Goal: Information Seeking & Learning: Find specific page/section

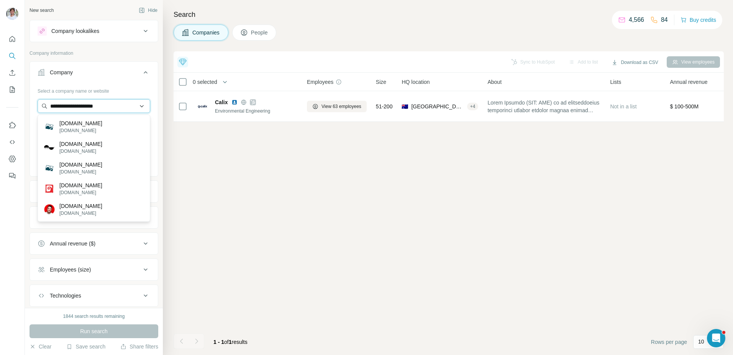
paste input "text"
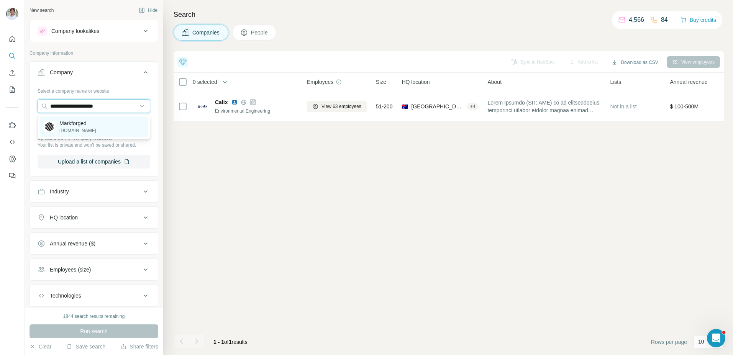
type input "**********"
click at [103, 122] on div "Markforged markforged.com" at bounding box center [93, 127] width 109 height 21
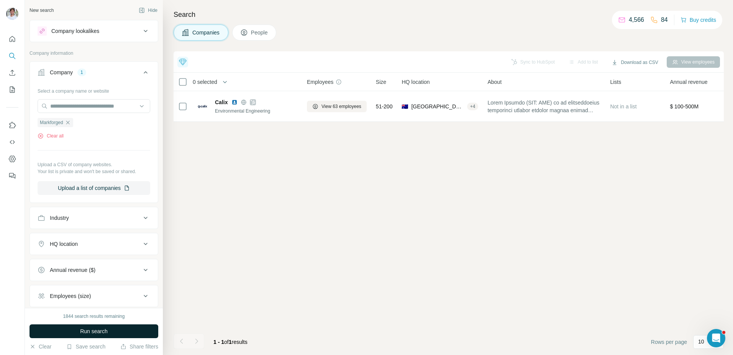
click at [105, 328] on span "Run search" at bounding box center [94, 332] width 28 height 8
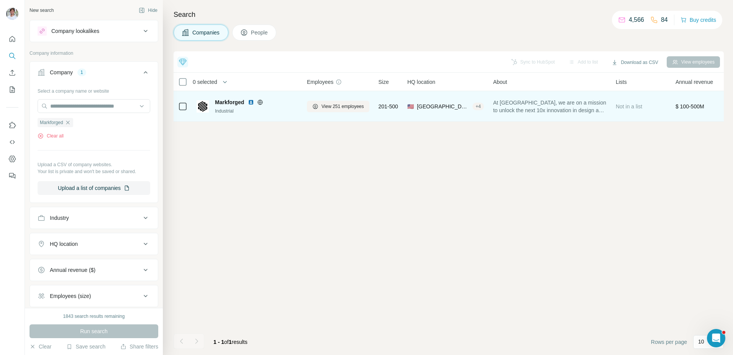
click at [251, 104] on img at bounding box center [251, 102] width 6 height 6
click at [332, 108] on span "View 251 employees" at bounding box center [343, 106] width 43 height 7
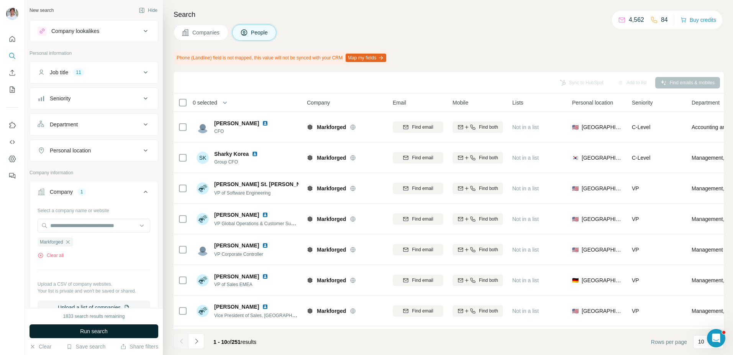
click at [117, 330] on button "Run search" at bounding box center [94, 332] width 129 height 14
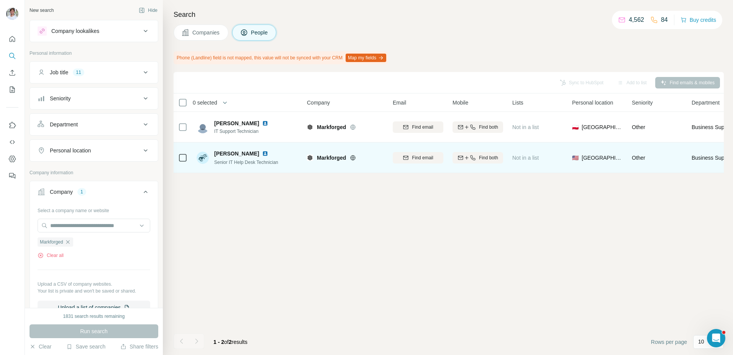
click at [263, 153] on img at bounding box center [265, 154] width 6 height 6
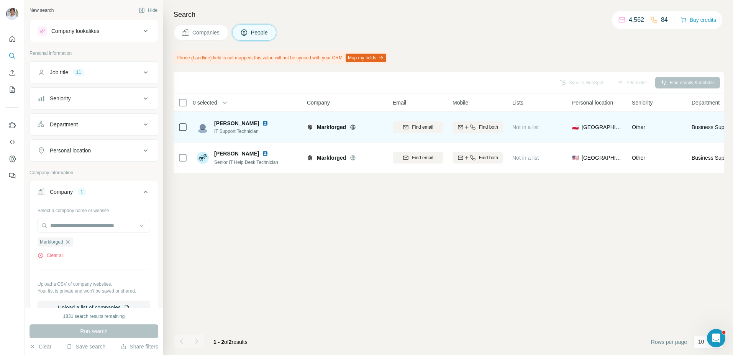
click at [268, 123] on img at bounding box center [265, 123] width 6 height 6
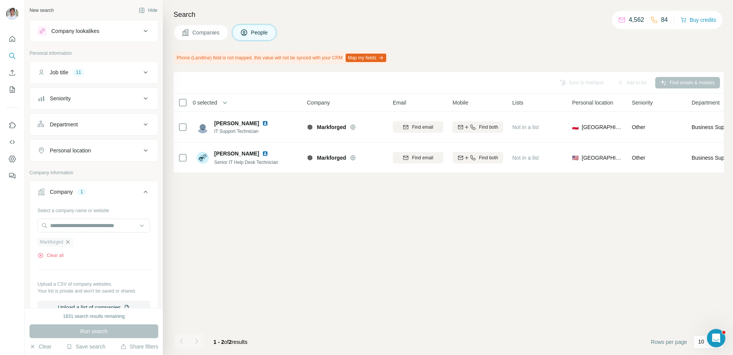
click at [69, 242] on icon "button" at bounding box center [67, 241] width 3 height 3
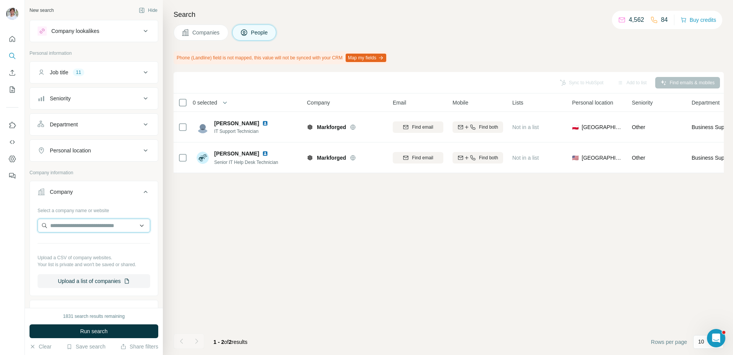
click at [82, 229] on input "text" at bounding box center [94, 226] width 113 height 14
paste input "**********"
type input "**********"
click at [83, 244] on p "Workrise" at bounding box center [77, 243] width 37 height 8
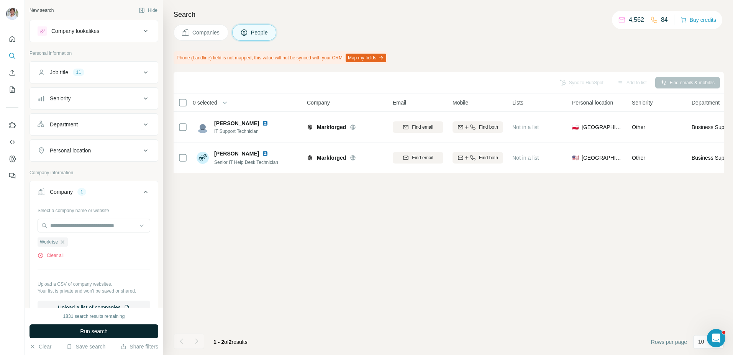
click at [92, 326] on button "Run search" at bounding box center [94, 332] width 129 height 14
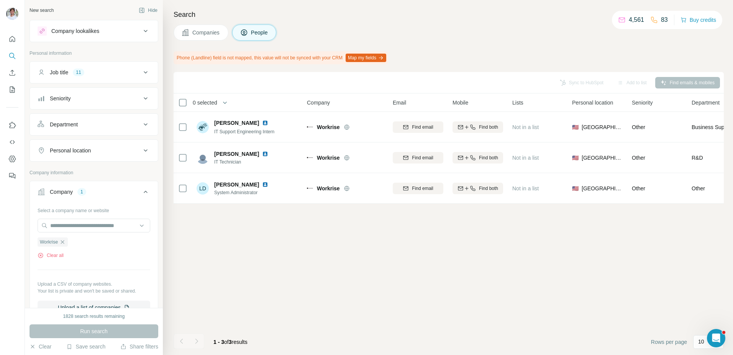
click at [200, 36] on button "Companies" at bounding box center [201, 33] width 55 height 16
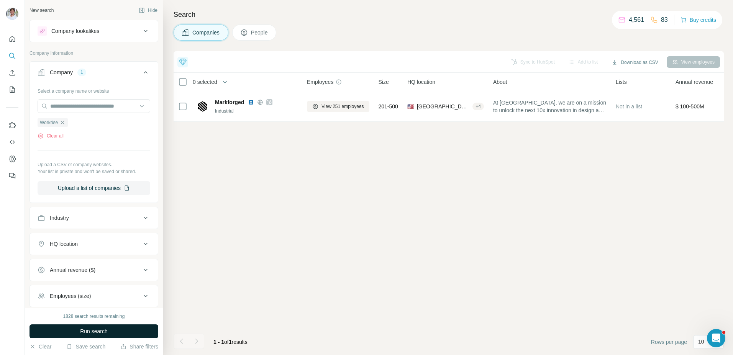
click at [144, 330] on button "Run search" at bounding box center [94, 332] width 129 height 14
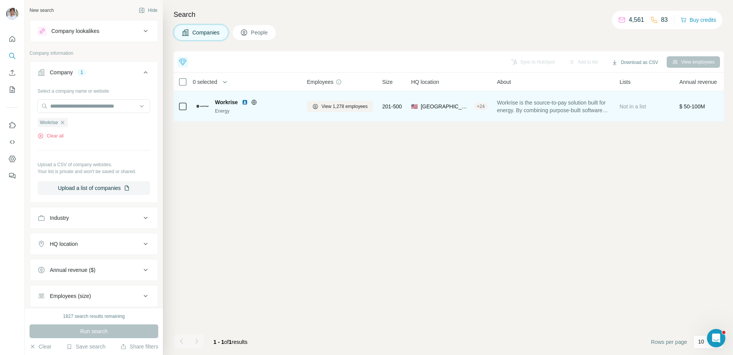
click at [247, 102] on img at bounding box center [245, 102] width 6 height 6
click at [373, 108] on button "View 1,278 employees" at bounding box center [340, 106] width 66 height 11
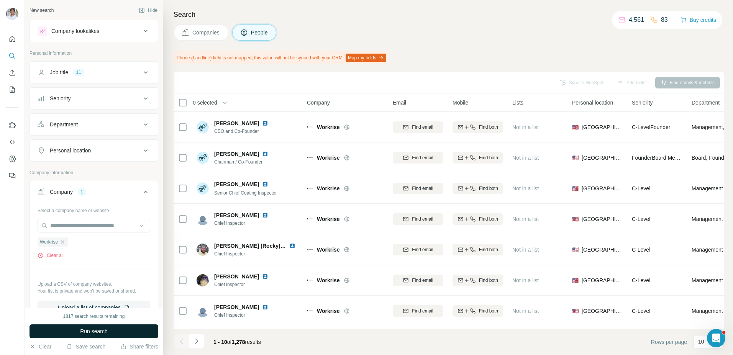
click at [115, 334] on button "Run search" at bounding box center [94, 332] width 129 height 14
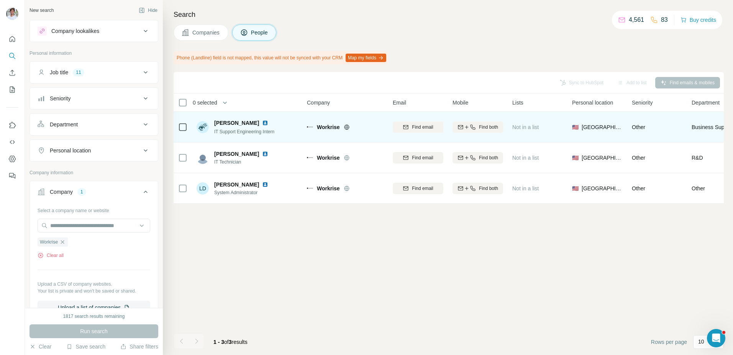
click at [262, 125] on img at bounding box center [265, 123] width 6 height 6
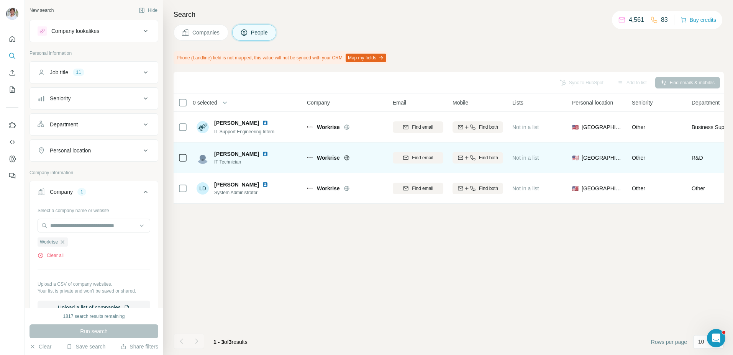
click at [262, 152] on img at bounding box center [265, 154] width 6 height 6
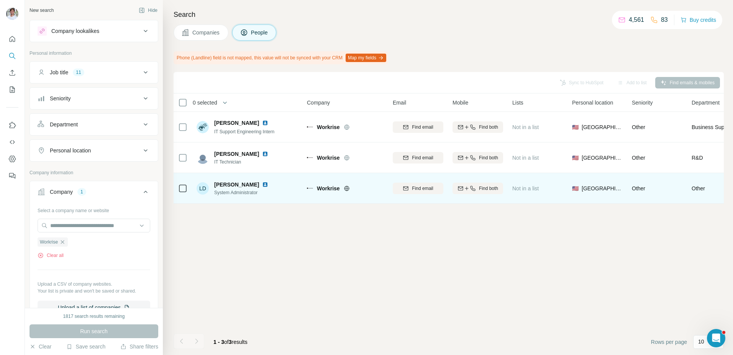
click at [262, 184] on img at bounding box center [265, 185] width 6 height 6
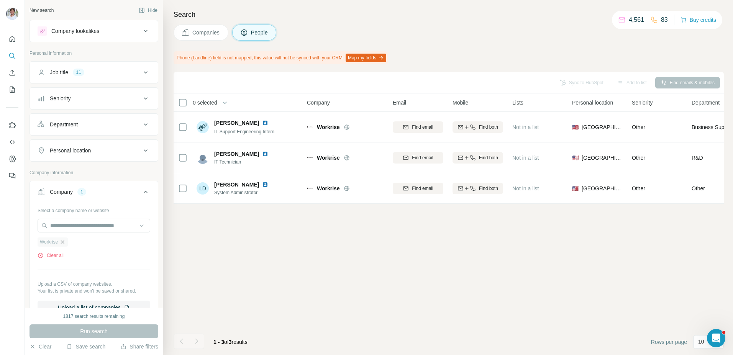
click at [63, 241] on icon "button" at bounding box center [62, 242] width 6 height 6
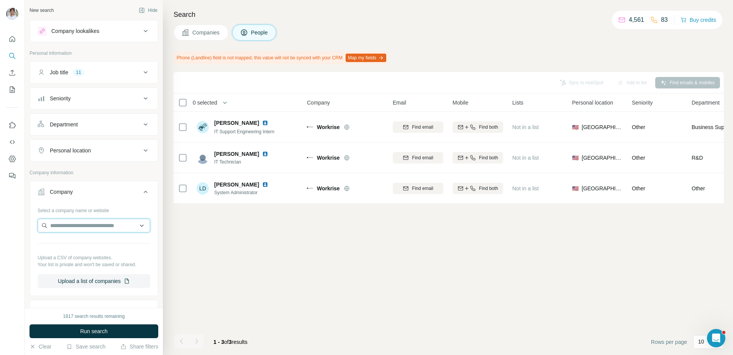
click at [73, 230] on input "text" at bounding box center [94, 226] width 113 height 14
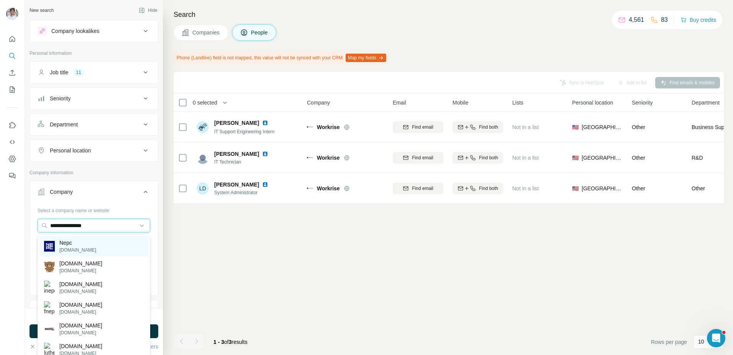
type input "**********"
click at [76, 244] on p "Nepc" at bounding box center [77, 243] width 37 height 8
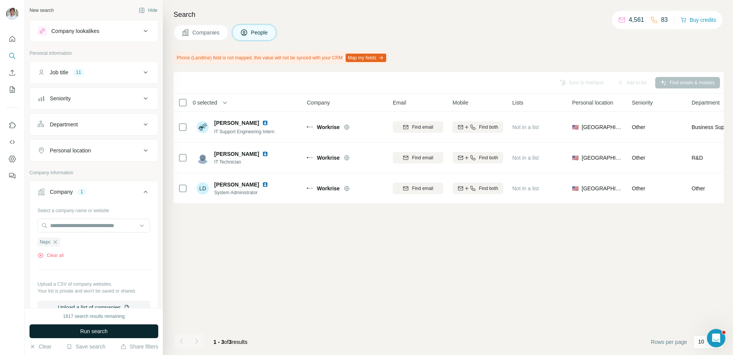
click at [113, 327] on button "Run search" at bounding box center [94, 332] width 129 height 14
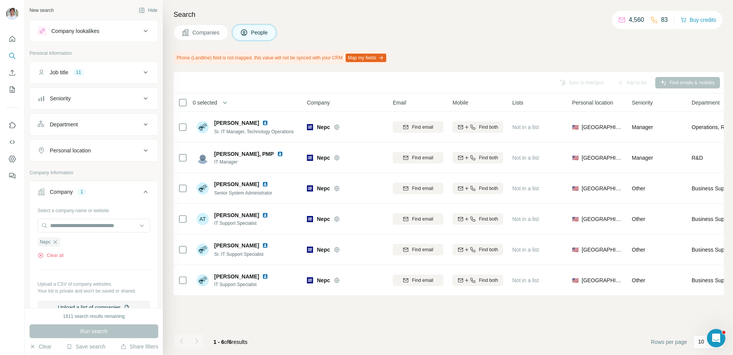
click at [208, 31] on span "Companies" at bounding box center [206, 33] width 28 height 8
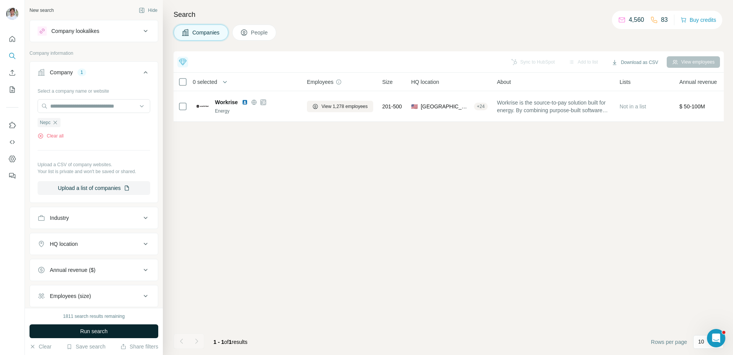
click at [142, 334] on button "Run search" at bounding box center [94, 332] width 129 height 14
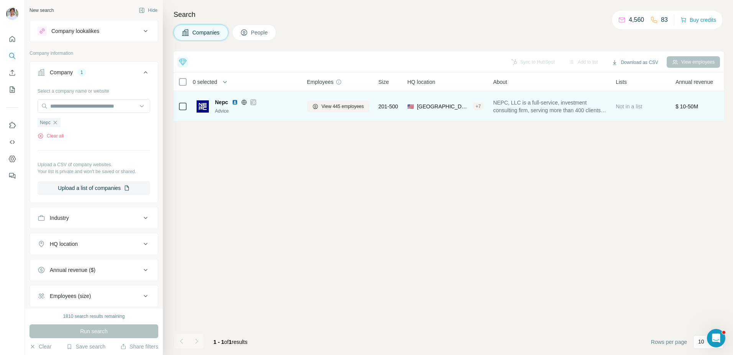
click at [234, 103] on img at bounding box center [235, 102] width 6 height 6
click at [322, 104] on span "View 445 employees" at bounding box center [343, 106] width 43 height 7
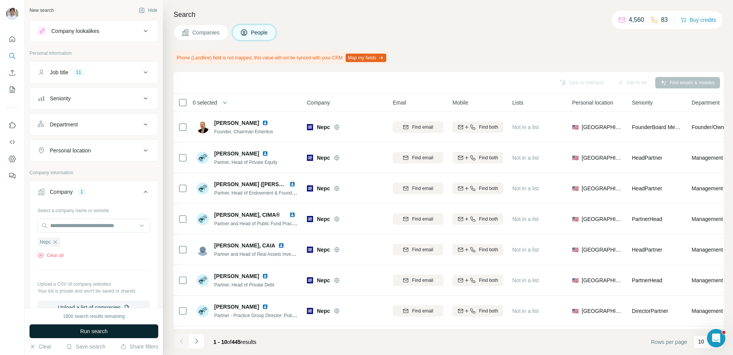
click at [89, 336] on button "Run search" at bounding box center [94, 332] width 129 height 14
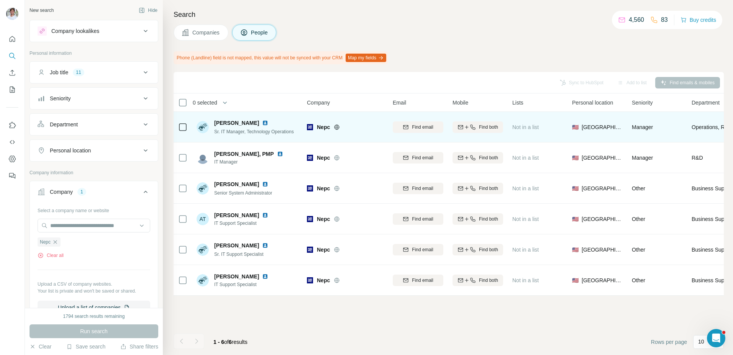
click at [262, 123] on img at bounding box center [265, 123] width 6 height 6
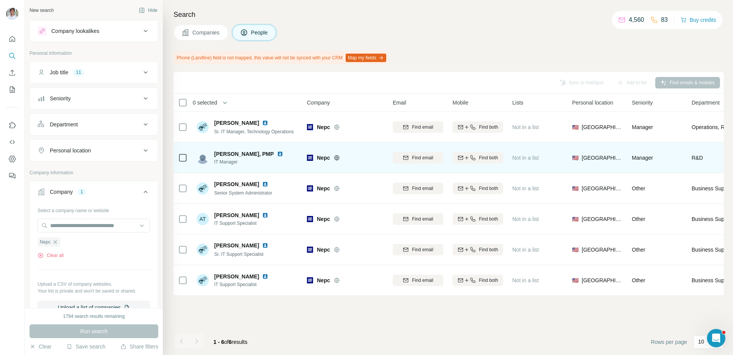
click at [279, 154] on img at bounding box center [280, 154] width 6 height 6
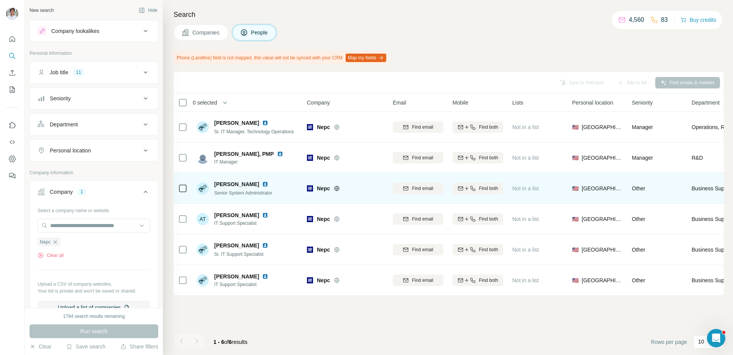
click at [262, 184] on img at bounding box center [265, 184] width 6 height 6
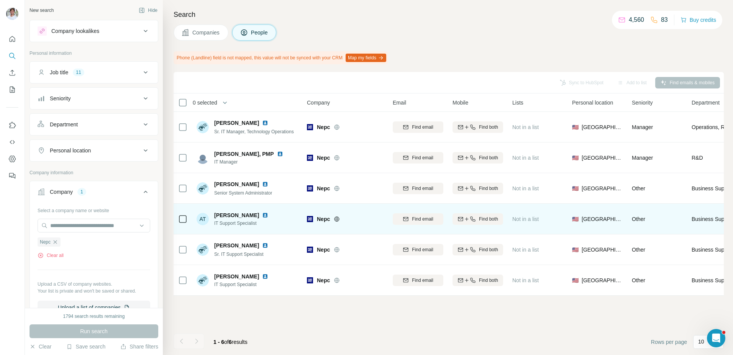
click at [262, 212] on img at bounding box center [265, 215] width 6 height 6
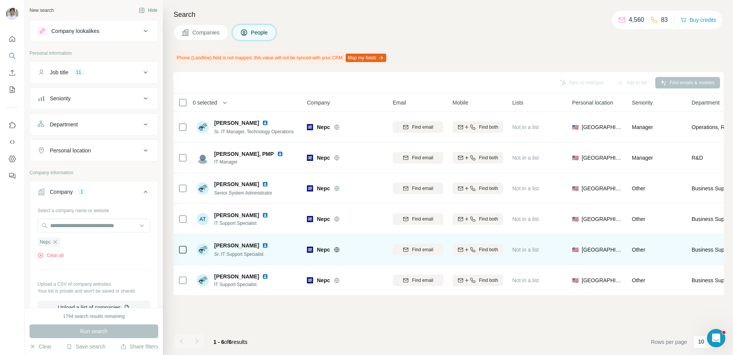
click at [262, 243] on img at bounding box center [265, 246] width 6 height 6
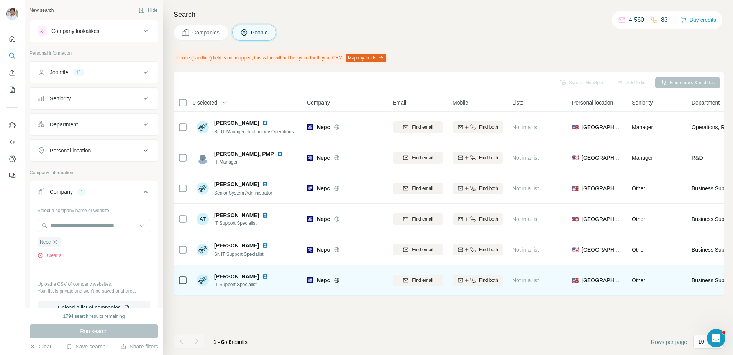
click at [262, 278] on img at bounding box center [265, 277] width 6 height 6
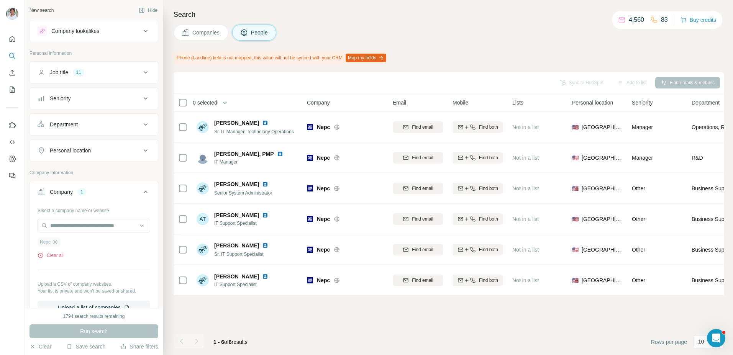
click at [55, 241] on icon "button" at bounding box center [55, 242] width 6 height 6
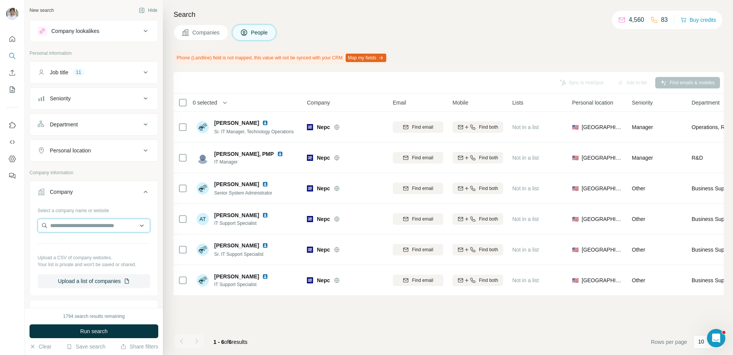
click at [69, 226] on input "text" at bounding box center [94, 226] width 113 height 14
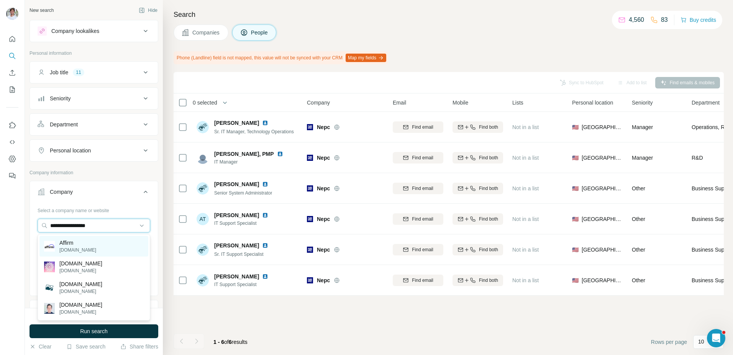
type input "**********"
click at [75, 244] on p "Affirm" at bounding box center [77, 243] width 37 height 8
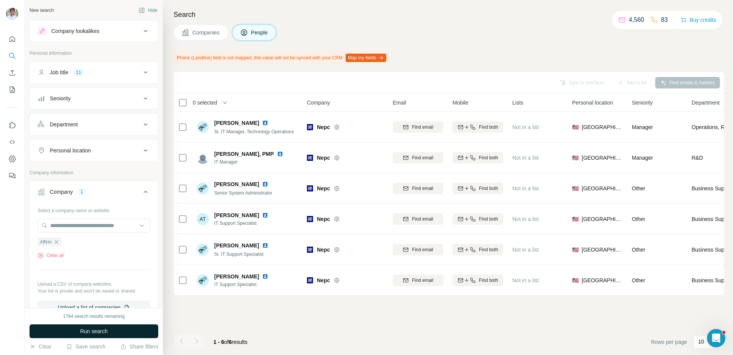
click at [77, 334] on button "Run search" at bounding box center [94, 332] width 129 height 14
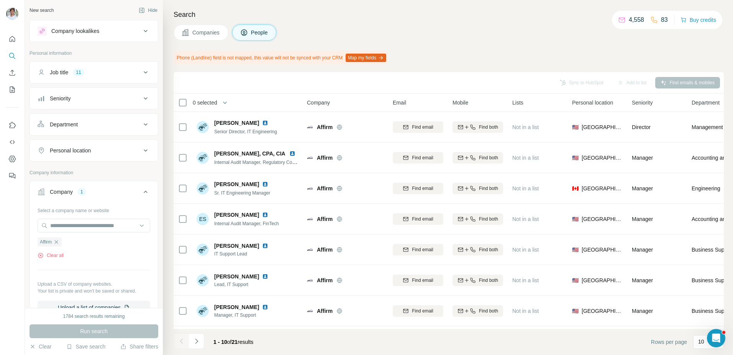
click at [227, 34] on button "Companies" at bounding box center [201, 33] width 55 height 16
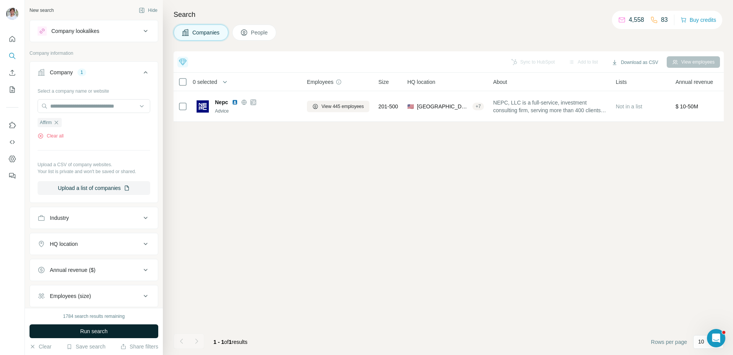
click at [109, 335] on button "Run search" at bounding box center [94, 332] width 129 height 14
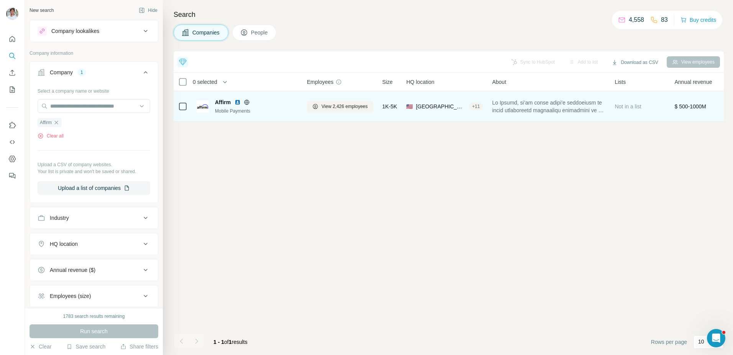
click at [238, 100] on img at bounding box center [238, 102] width 6 height 6
click at [335, 101] on button "View 2,426 employees" at bounding box center [340, 106] width 66 height 11
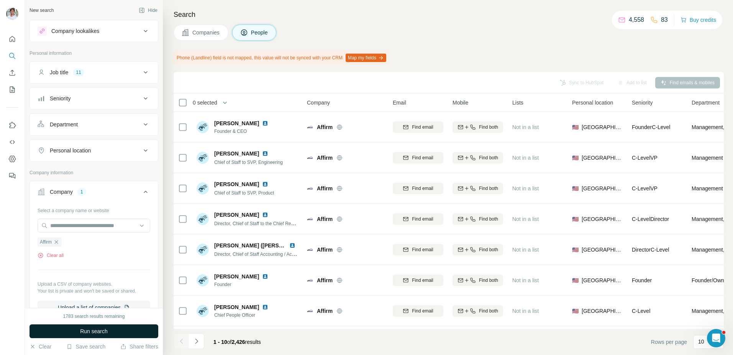
click at [117, 327] on button "Run search" at bounding box center [94, 332] width 129 height 14
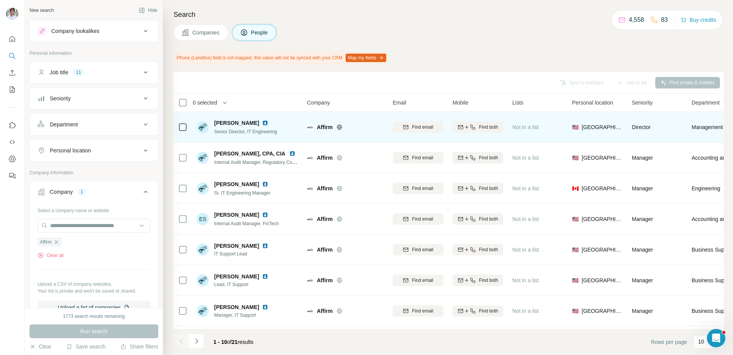
click at [262, 121] on img at bounding box center [265, 123] width 6 height 6
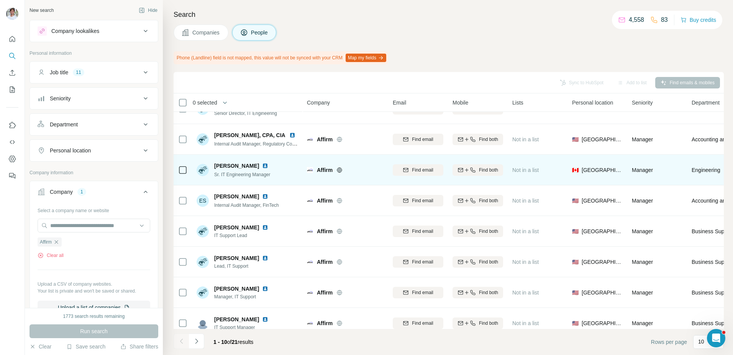
scroll to position [19, 0]
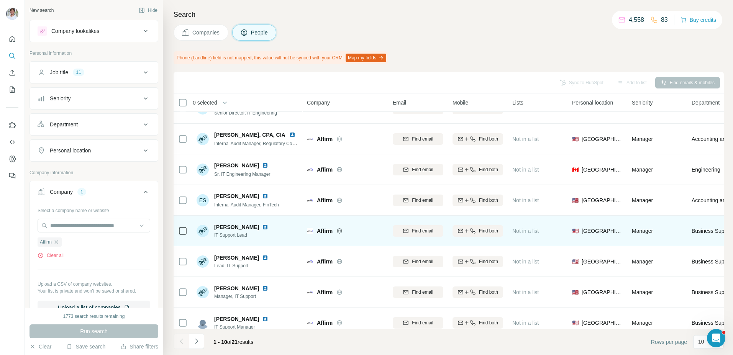
click at [262, 227] on img at bounding box center [265, 227] width 6 height 6
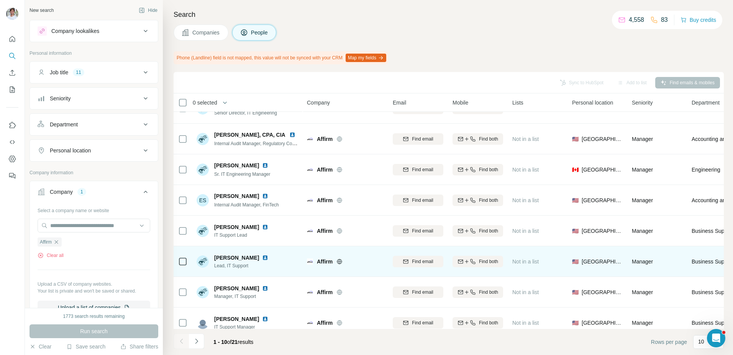
click at [262, 258] on img at bounding box center [265, 258] width 6 height 6
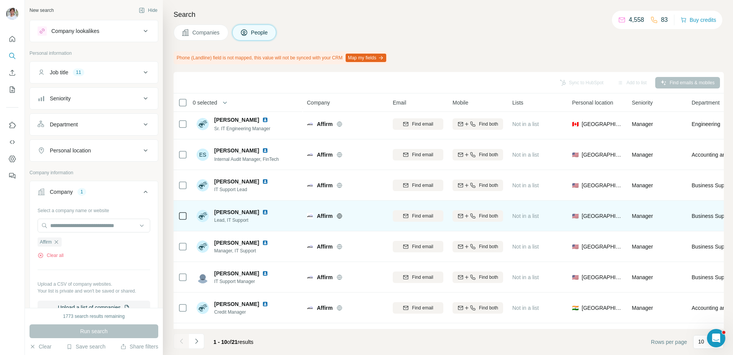
scroll to position [65, 0]
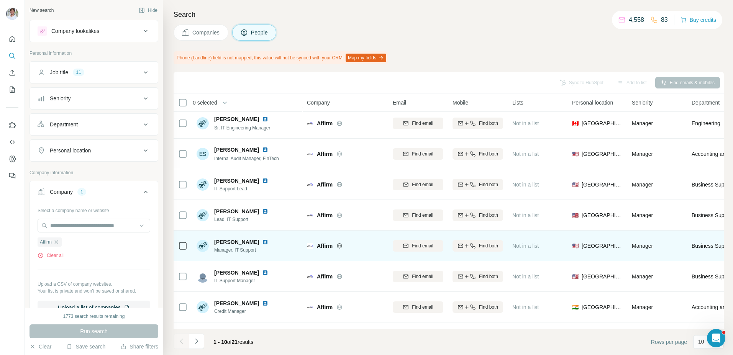
click at [262, 241] on img at bounding box center [265, 242] width 6 height 6
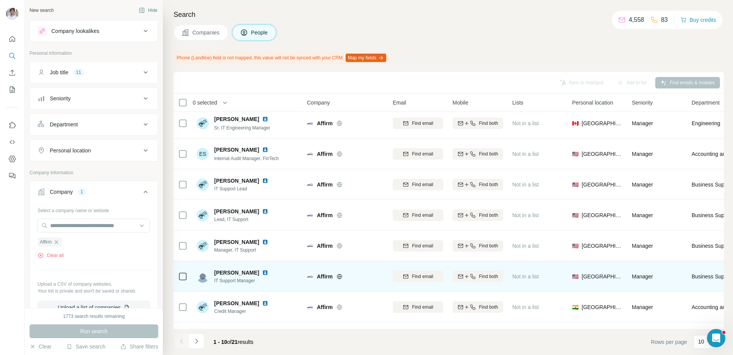
click at [262, 274] on img at bounding box center [265, 273] width 6 height 6
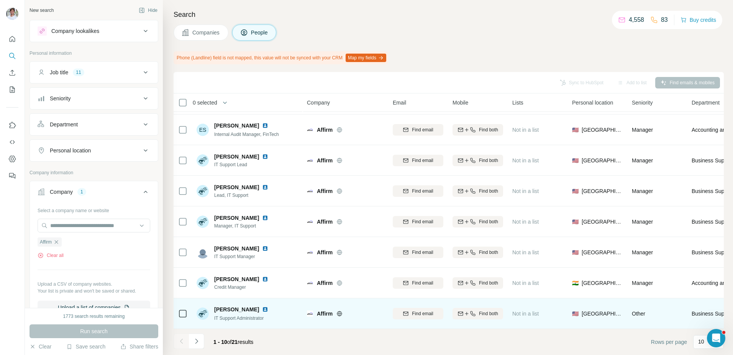
click at [263, 310] on img at bounding box center [265, 310] width 6 height 6
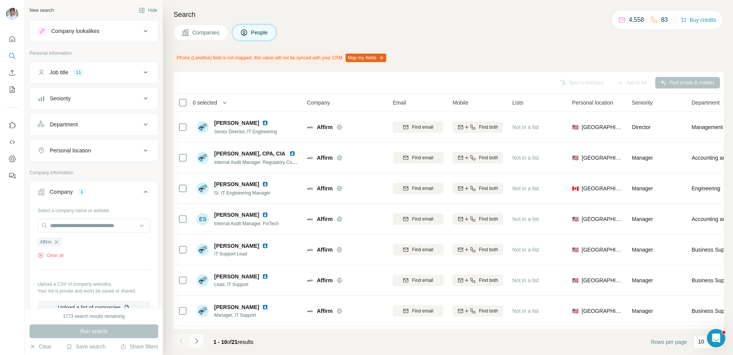
click at [198, 341] on icon "Navigate to next page" at bounding box center [197, 342] width 8 height 8
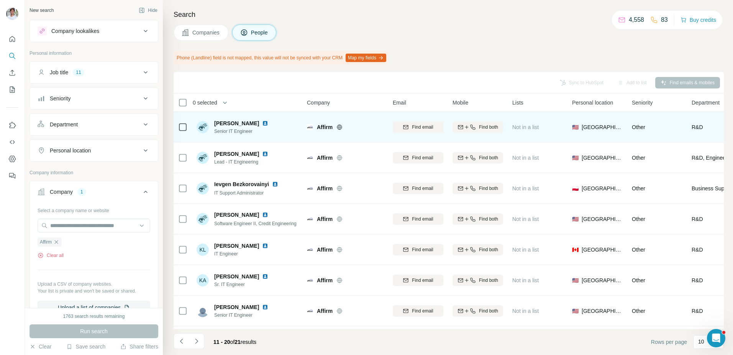
click at [262, 124] on img at bounding box center [265, 123] width 6 height 6
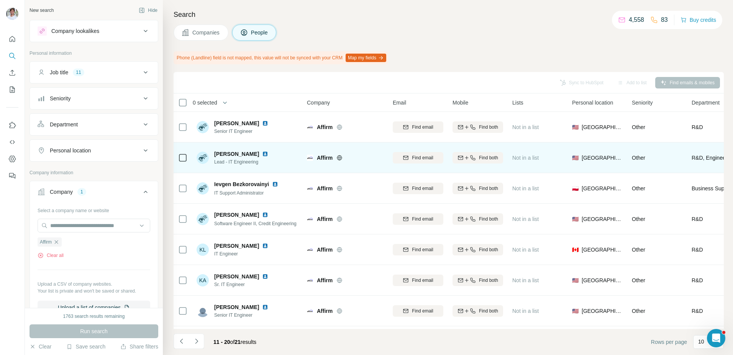
click at [262, 153] on img at bounding box center [265, 154] width 6 height 6
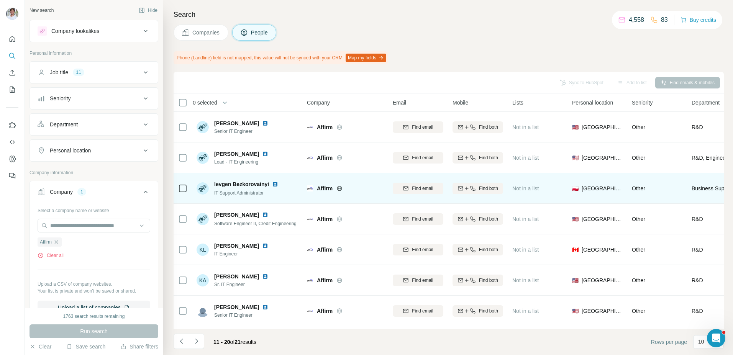
click at [276, 184] on img at bounding box center [275, 184] width 6 height 6
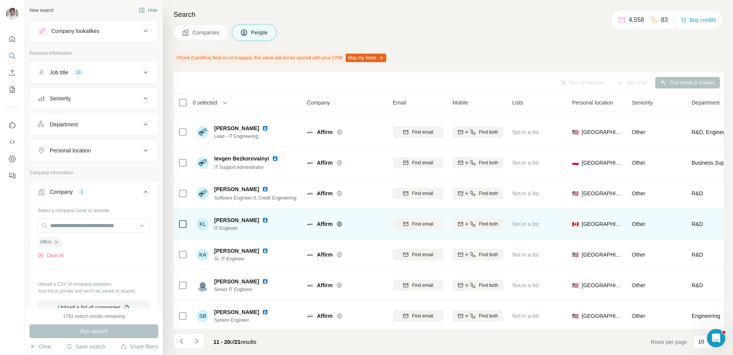
scroll to position [25, 0]
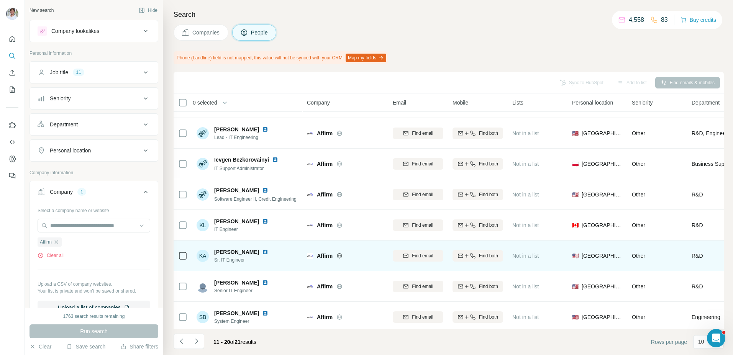
click at [264, 252] on img at bounding box center [265, 252] width 6 height 6
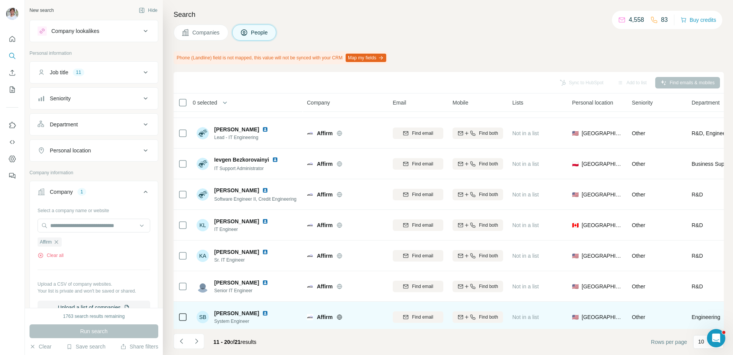
scroll to position [89, 0]
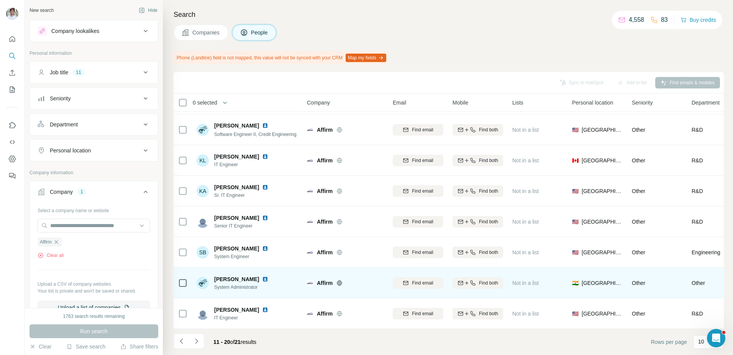
click at [262, 278] on img at bounding box center [265, 279] width 6 height 6
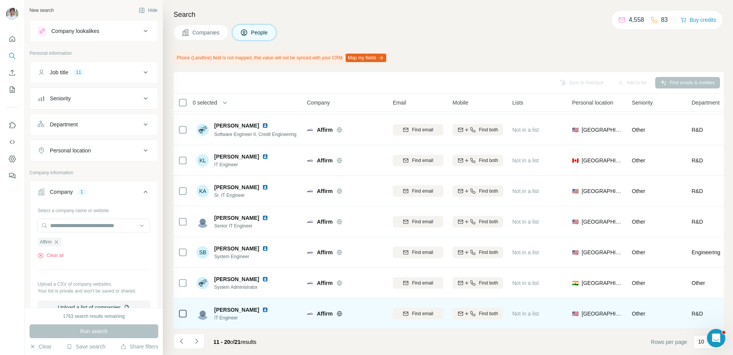
click at [262, 309] on img at bounding box center [265, 310] width 6 height 6
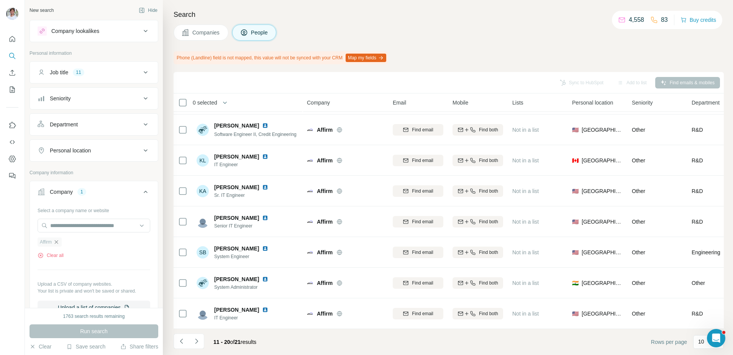
click at [58, 241] on icon "button" at bounding box center [56, 242] width 6 height 6
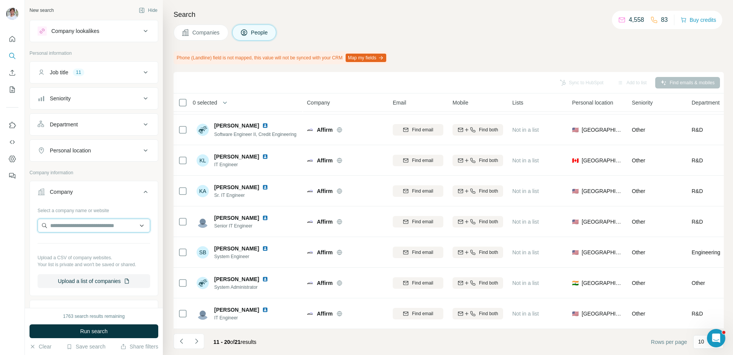
click at [72, 228] on input "text" at bounding box center [94, 226] width 113 height 14
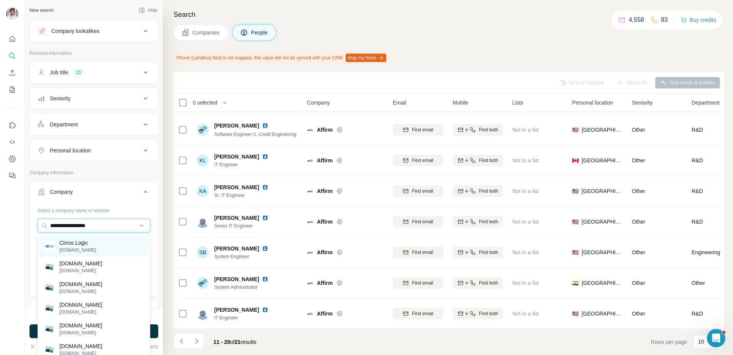
type input "**********"
click at [74, 248] on p "cirrus.com" at bounding box center [77, 250] width 37 height 7
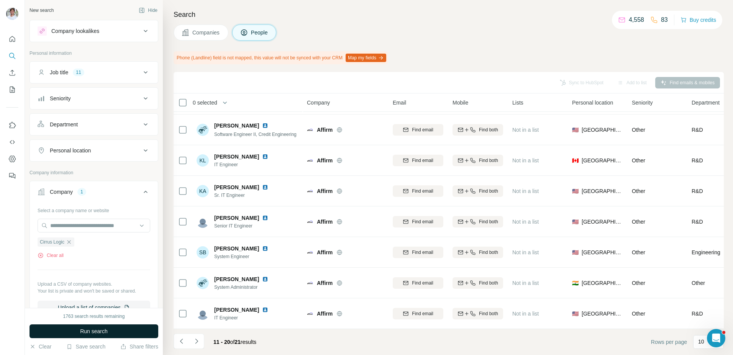
click at [74, 338] on button "Run search" at bounding box center [94, 332] width 129 height 14
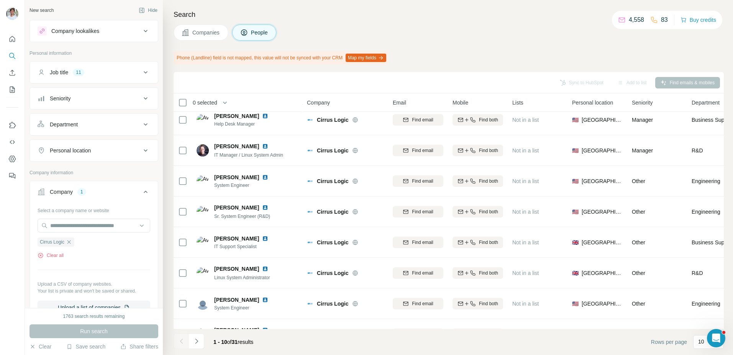
scroll to position [89, 0]
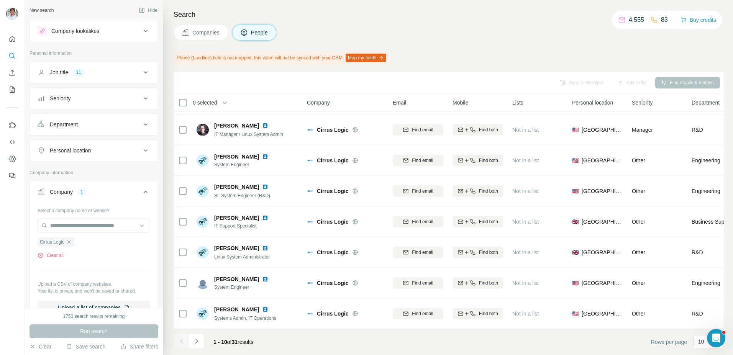
click at [203, 31] on span "Companies" at bounding box center [206, 33] width 28 height 8
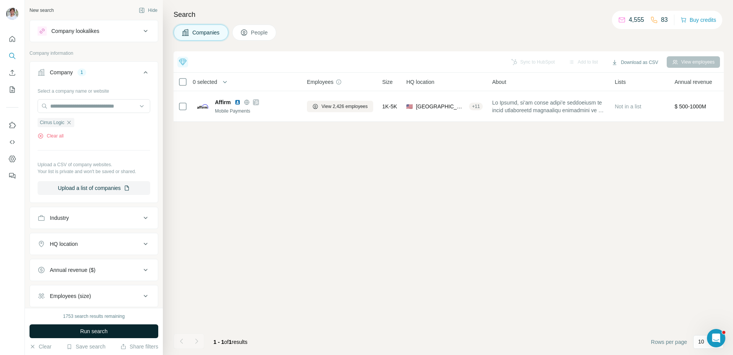
click at [135, 326] on button "Run search" at bounding box center [94, 332] width 129 height 14
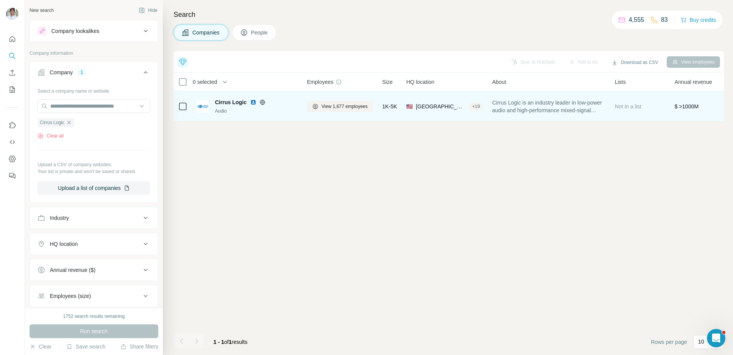
click at [251, 103] on img at bounding box center [253, 102] width 6 height 6
click at [328, 103] on span "View 1,677 employees" at bounding box center [345, 106] width 46 height 7
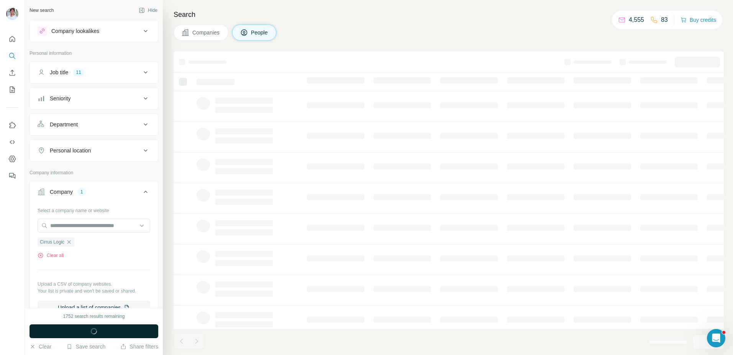
click at [109, 333] on button "Run search" at bounding box center [94, 332] width 129 height 14
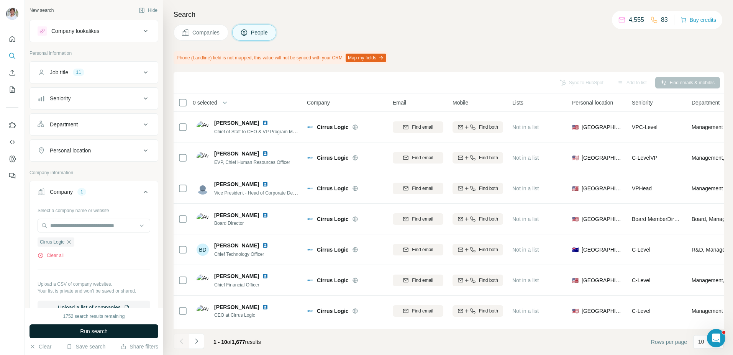
click at [109, 333] on button "Run search" at bounding box center [94, 332] width 129 height 14
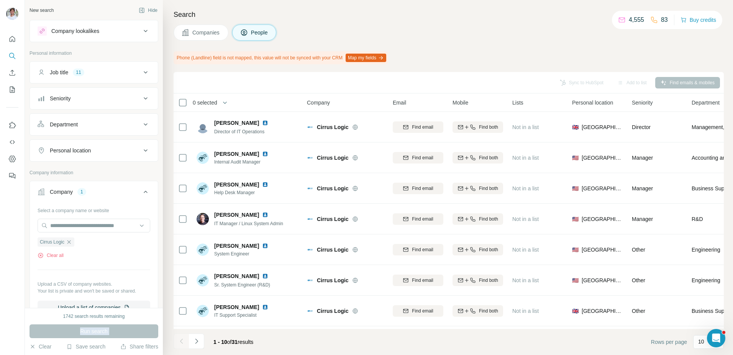
click at [109, 333] on div "Run search" at bounding box center [94, 332] width 129 height 14
click at [305, 348] on footer "1 - 10 of 31 results Rows per page 10" at bounding box center [449, 342] width 550 height 26
